Goal: Check status: Check status

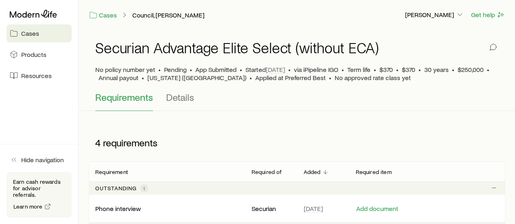
click at [129, 215] on div "Phone interview Securian [DATE] Add document" at bounding box center [297, 209] width 417 height 28
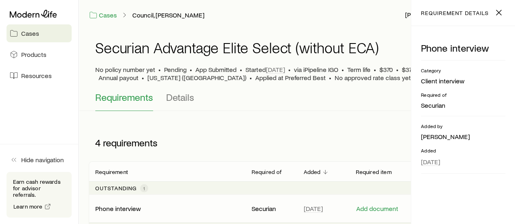
click at [442, 86] on div "Category Client interview Required of Securian" at bounding box center [463, 91] width 84 height 49
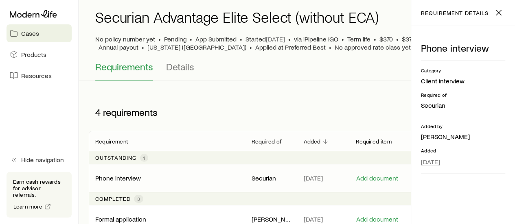
scroll to position [37, 0]
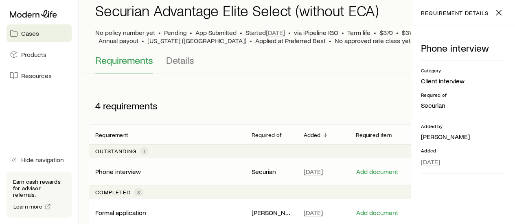
click at [328, 81] on div "Securian Advantage Elite Select (without ECA) No policy number yet • Pending • …" at bounding box center [297, 148] width 436 height 310
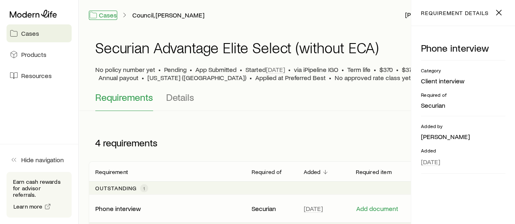
click at [112, 18] on link "Cases" at bounding box center [103, 15] width 29 height 9
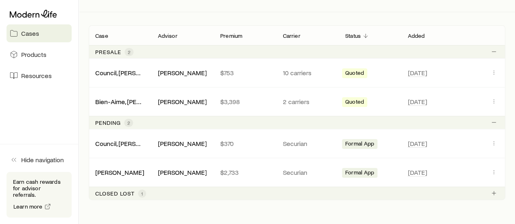
scroll to position [136, 0]
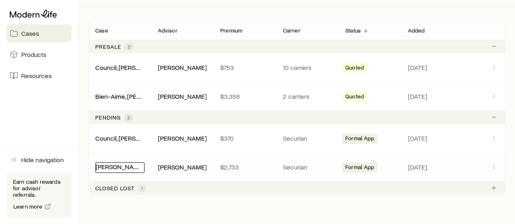
click at [117, 168] on link "[PERSON_NAME]" at bounding box center [120, 167] width 49 height 8
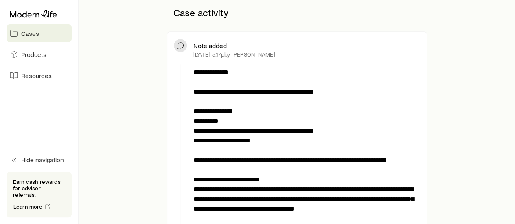
scroll to position [244, 0]
